Goal: Task Accomplishment & Management: Use online tool/utility

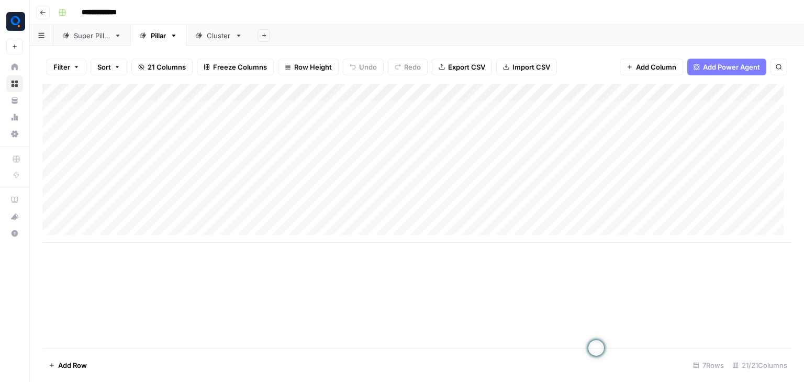
click at [231, 30] on div "Cluster" at bounding box center [219, 35] width 24 height 10
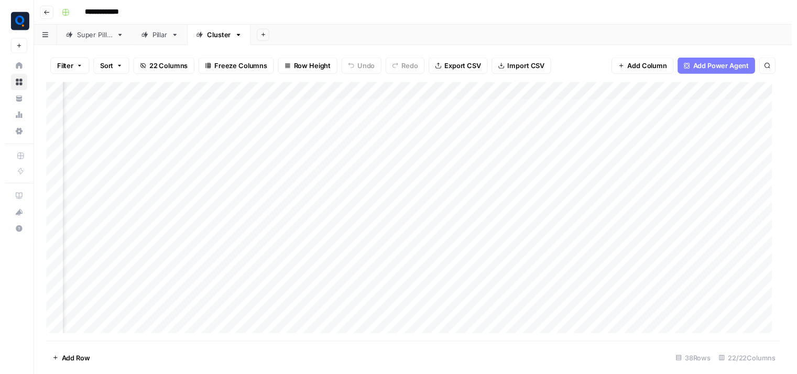
scroll to position [0, 989]
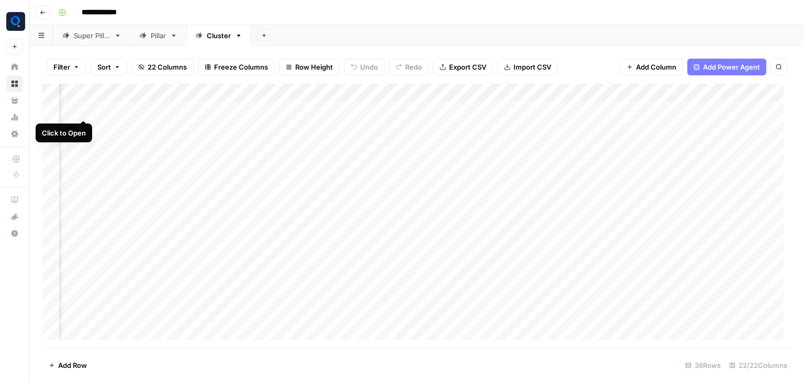
click at [82, 108] on div "Add Column" at bounding box center [416, 216] width 749 height 264
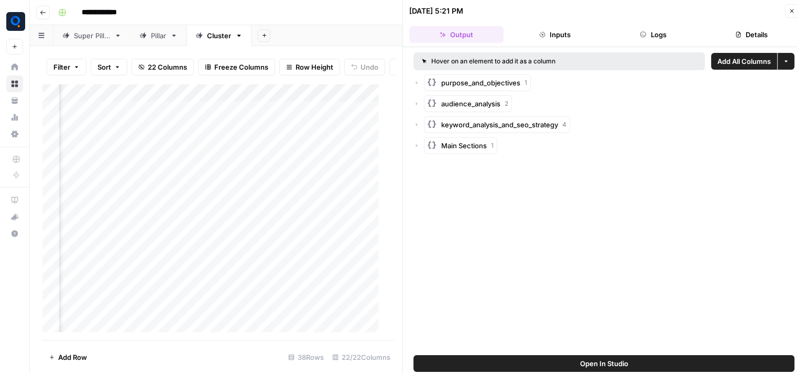
click at [670, 29] on button "Logs" at bounding box center [653, 34] width 94 height 17
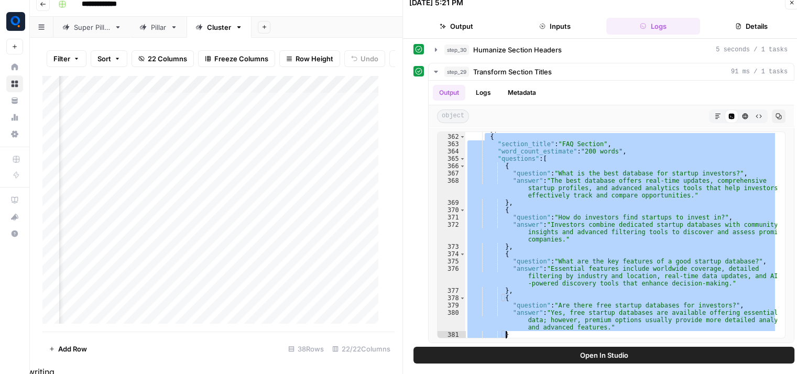
scroll to position [3702, 0]
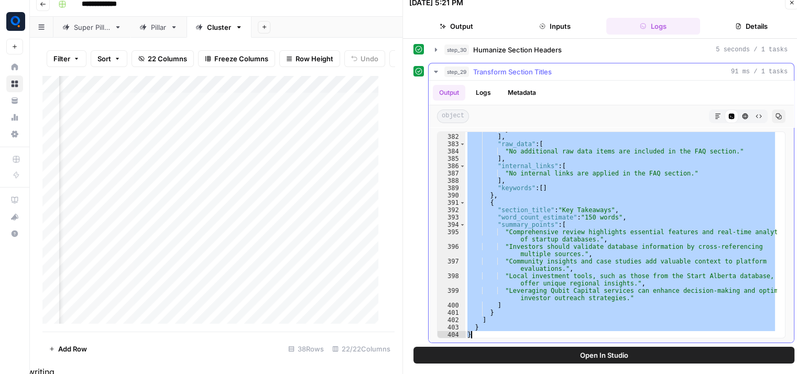
drag, startPoint x: 484, startPoint y: 160, endPoint x: 555, endPoint y: 332, distance: 185.3
click at [555, 332] on div "} ] , "raw_data" : [ "No additional raw data items are included in the FAQ sect…" at bounding box center [621, 236] width 312 height 221
type textarea "* *"
click at [80, 130] on div "Add Column" at bounding box center [214, 203] width 344 height 257
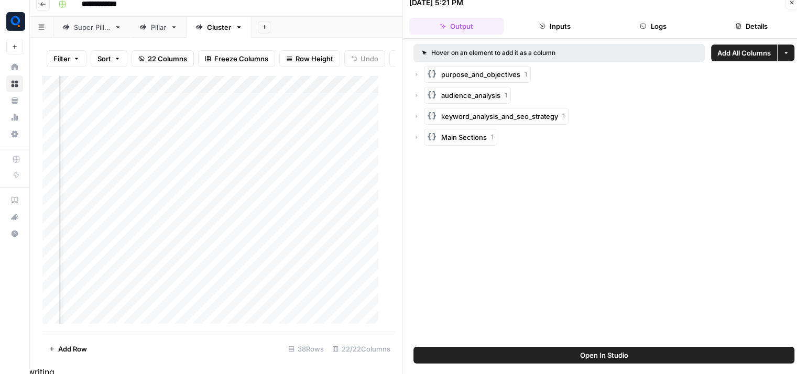
click at [660, 24] on button "Logs" at bounding box center [653, 26] width 94 height 17
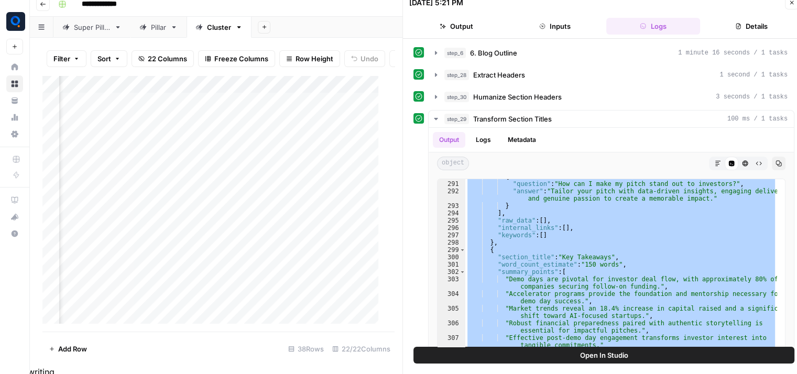
scroll to position [3269, 0]
drag, startPoint x: 485, startPoint y: 268, endPoint x: 514, endPoint y: 406, distance: 141.7
click at [514, 366] on html "**********" at bounding box center [398, 179] width 797 height 374
type textarea "* *"
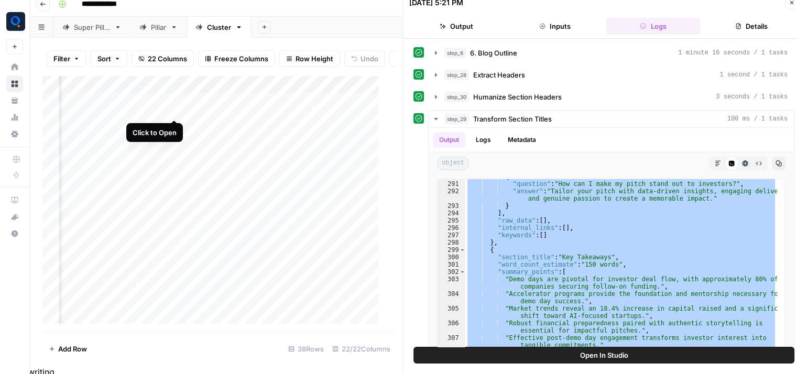
click at [170, 109] on div "Add Column" at bounding box center [214, 203] width 344 height 257
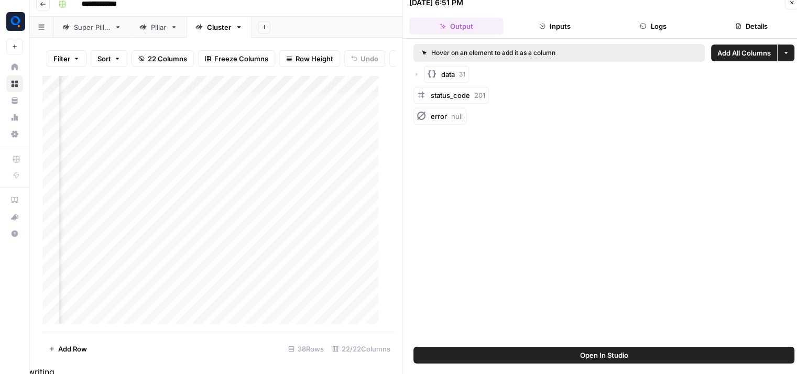
click at [679, 23] on button "Logs" at bounding box center [653, 26] width 94 height 17
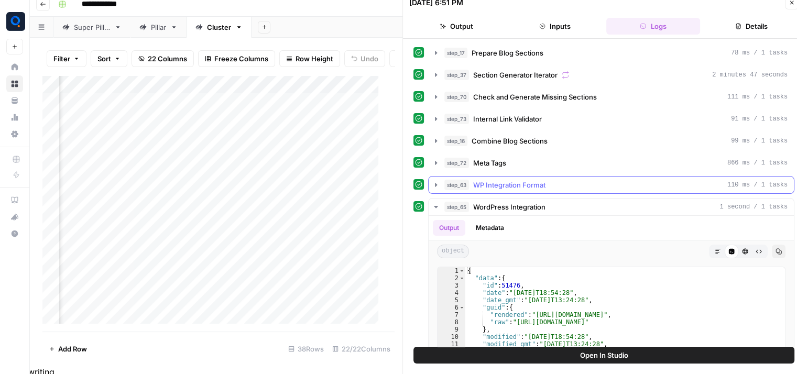
scroll to position [134, 0]
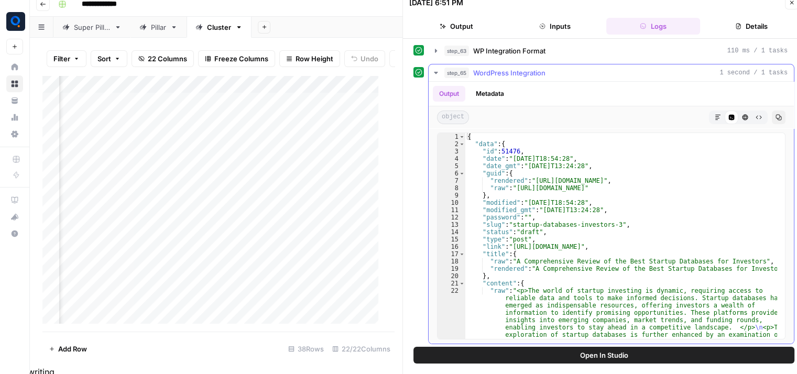
type textarea "**********"
drag, startPoint x: 532, startPoint y: 267, endPoint x: 760, endPoint y: 267, distance: 227.8
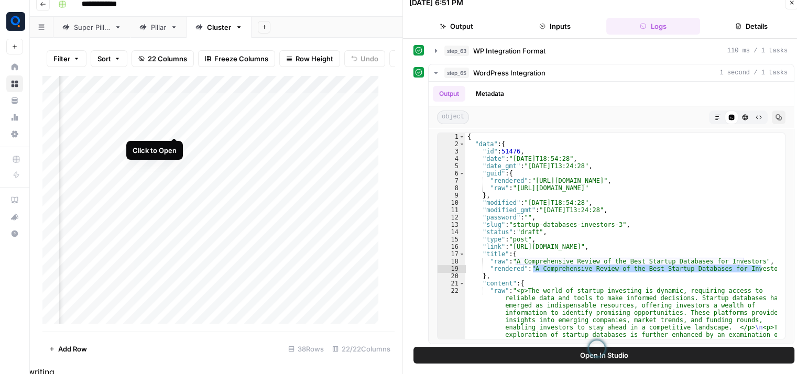
click at [171, 129] on div "Add Column" at bounding box center [214, 203] width 344 height 257
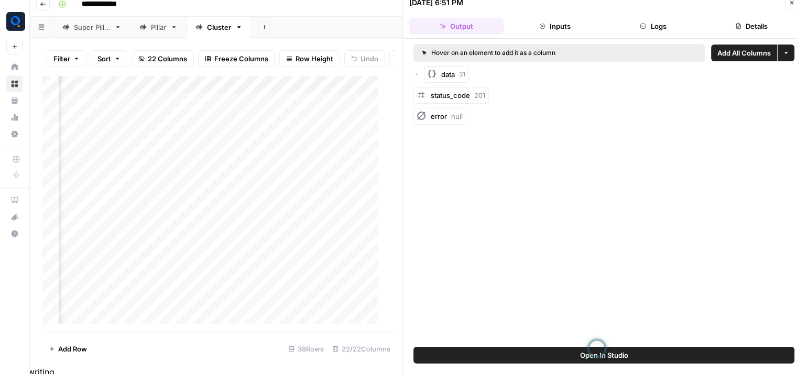
click at [678, 26] on button "Logs" at bounding box center [653, 26] width 94 height 17
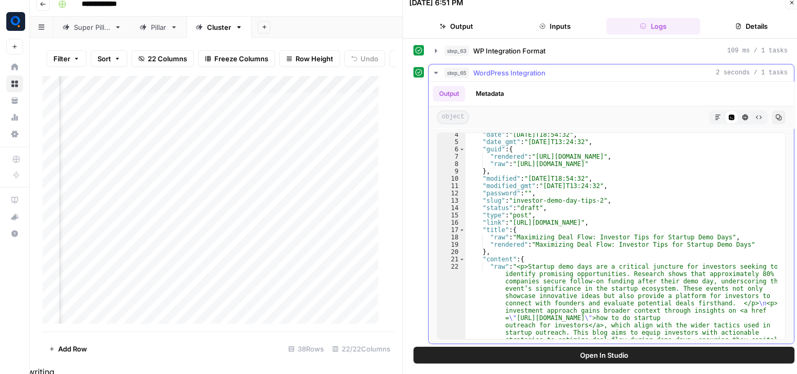
scroll to position [25, 0]
type textarea "**********"
drag, startPoint x: 534, startPoint y: 241, endPoint x: 729, endPoint y: 242, distance: 195.4
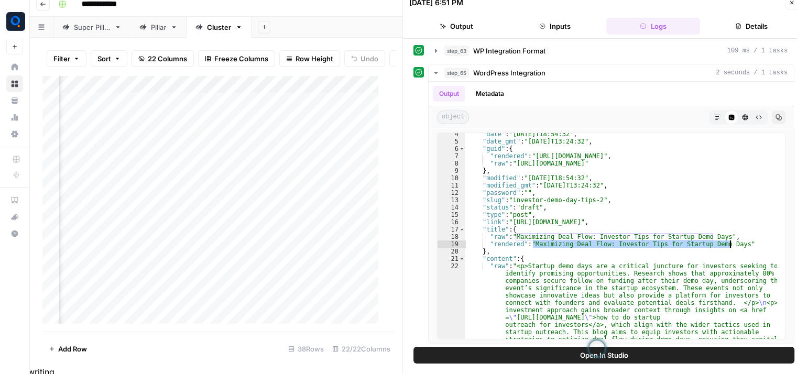
scroll to position [0, 0]
click at [111, 141] on div "Add Column" at bounding box center [214, 203] width 344 height 257
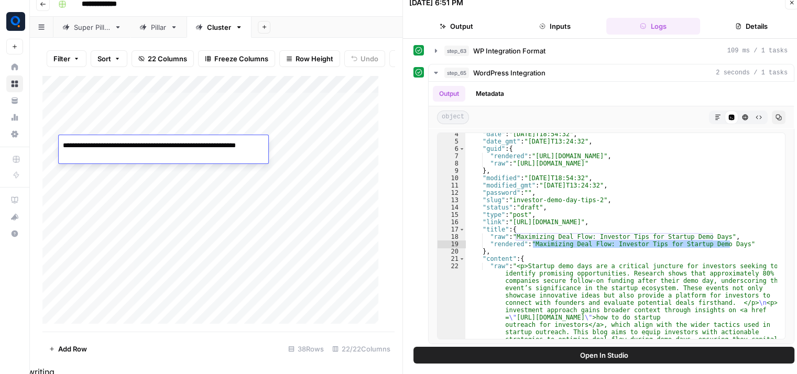
click at [111, 141] on textarea "**********" at bounding box center [163, 150] width 209 height 25
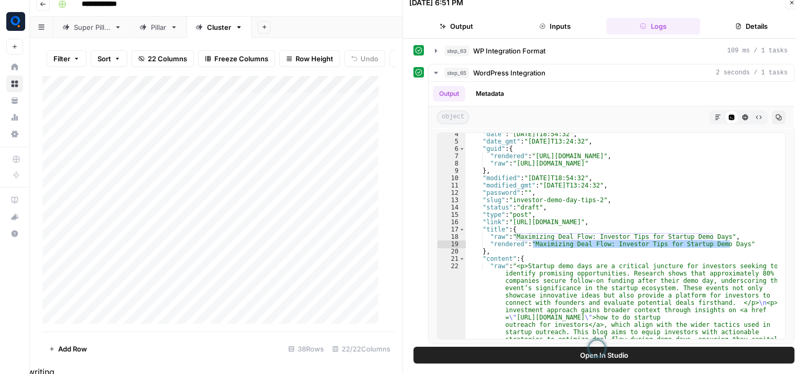
click at [284, 145] on div "Add Column" at bounding box center [214, 203] width 344 height 257
click at [282, 158] on div "Add Column" at bounding box center [214, 203] width 344 height 257
click at [170, 162] on div "Add Column" at bounding box center [214, 203] width 344 height 257
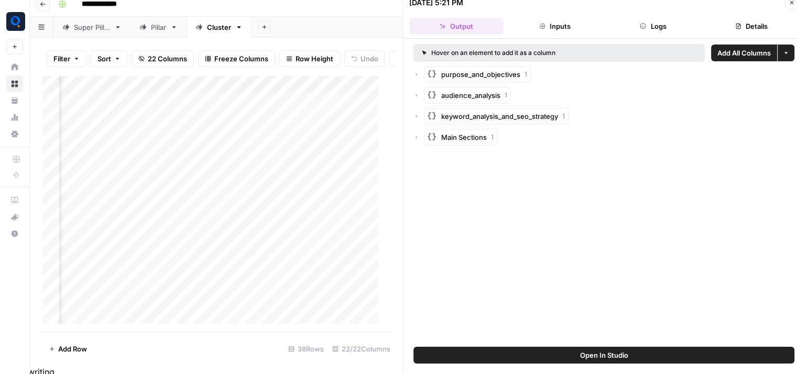
click at [666, 28] on button "Logs" at bounding box center [653, 26] width 94 height 17
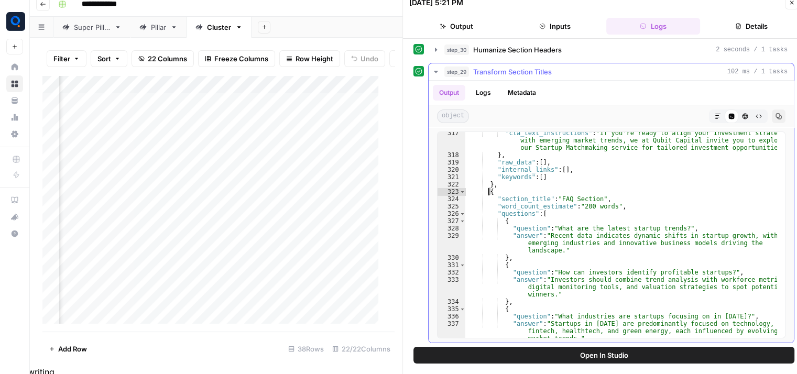
scroll to position [3958, 0]
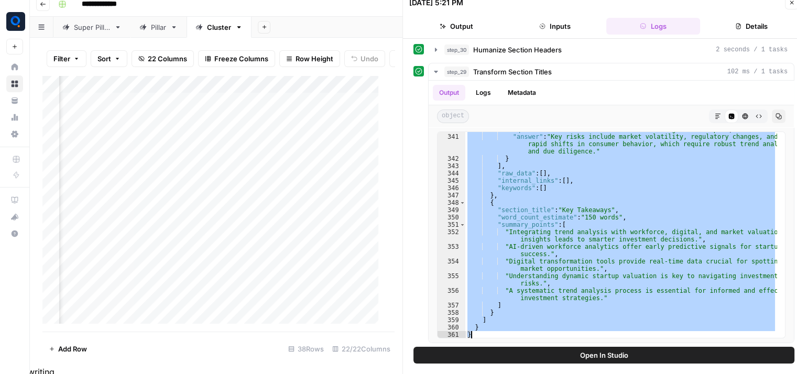
drag, startPoint x: 486, startPoint y: 193, endPoint x: 538, endPoint y: 406, distance: 219.5
click at [538, 366] on html "**********" at bounding box center [398, 179] width 797 height 374
type textarea "* *"
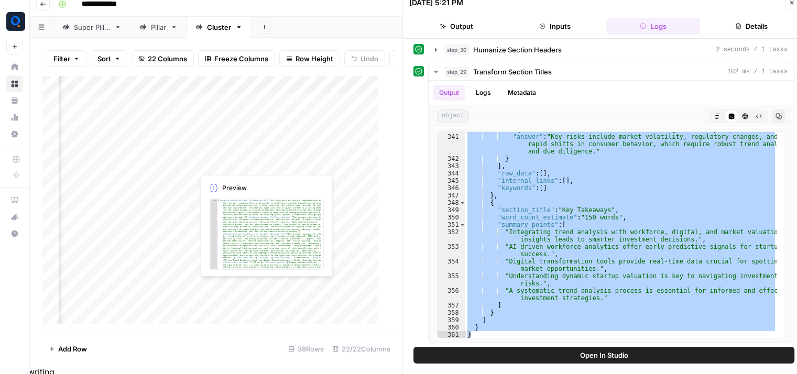
click at [226, 165] on div "Add Column" at bounding box center [214, 203] width 344 height 257
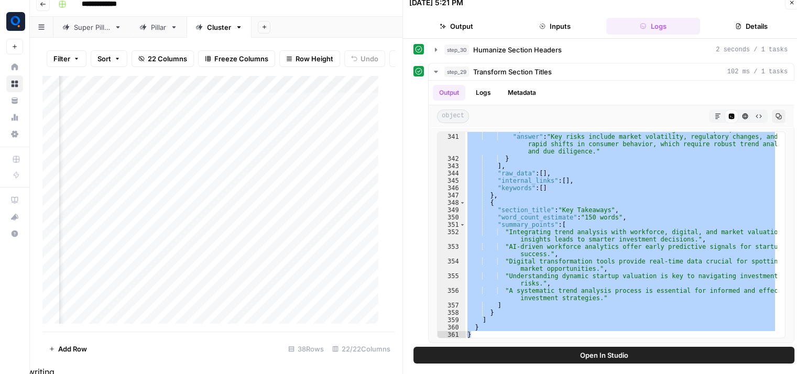
scroll to position [0, 1588]
click at [141, 162] on div "Add Column" at bounding box center [214, 203] width 344 height 257
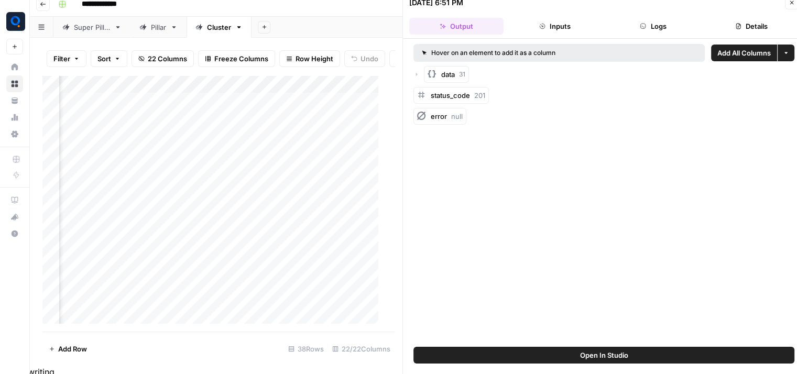
click at [684, 30] on button "Logs" at bounding box center [653, 26] width 94 height 17
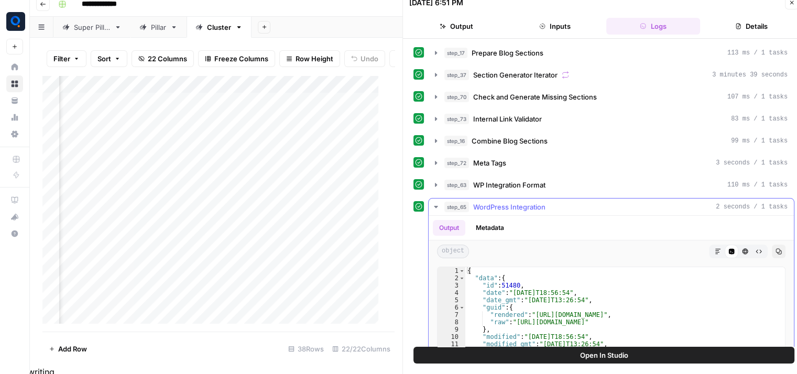
scroll to position [134, 0]
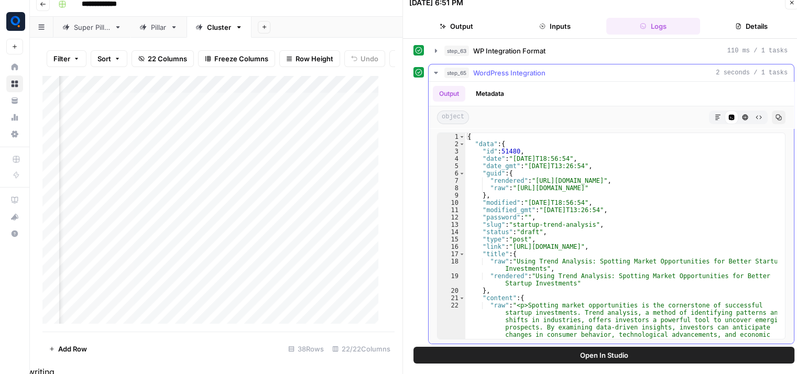
type textarea "**********"
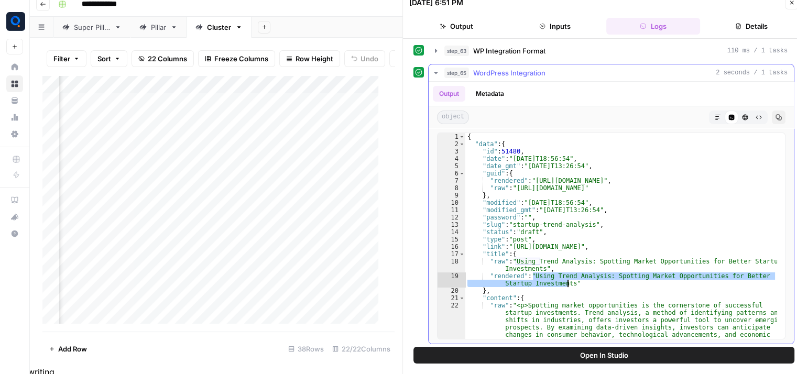
drag, startPoint x: 533, startPoint y: 272, endPoint x: 566, endPoint y: 280, distance: 33.9
click at [198, 183] on div "Add Column" at bounding box center [214, 203] width 344 height 257
click at [136, 179] on div "Add Column" at bounding box center [214, 203] width 344 height 257
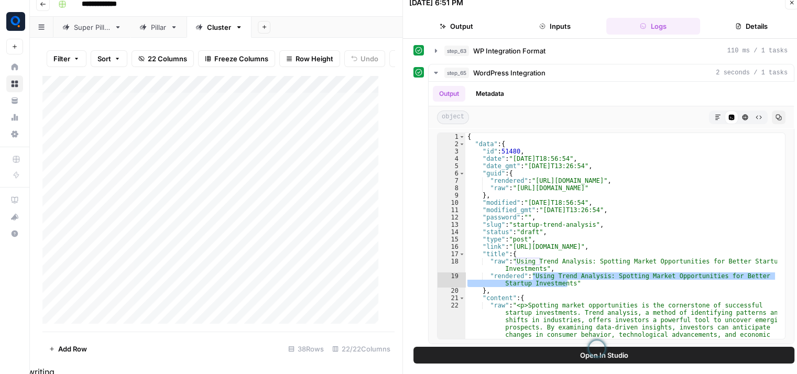
click at [136, 179] on div "Add Column" at bounding box center [214, 203] width 344 height 257
